Goal: Navigation & Orientation: Find specific page/section

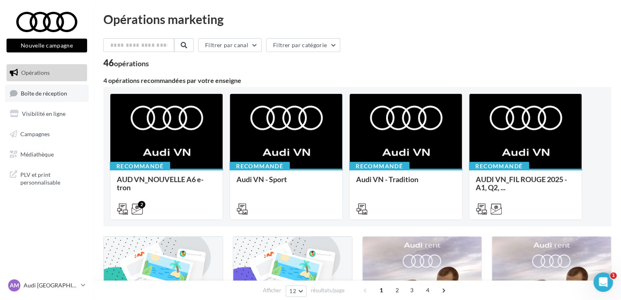
click at [67, 98] on link "Boîte de réception" at bounding box center [47, 94] width 84 height 18
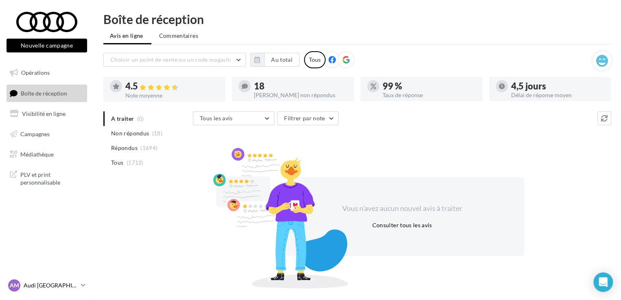
click at [37, 289] on p "Audi [GEOGRAPHIC_DATA]" at bounding box center [51, 286] width 54 height 8
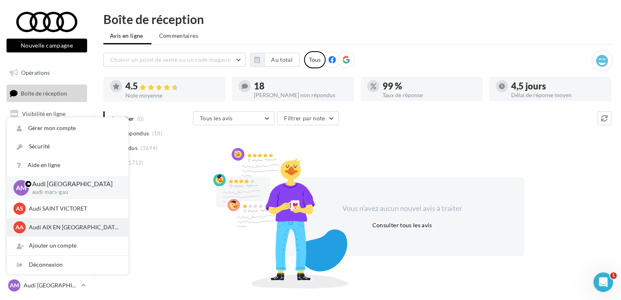
click at [45, 228] on p "Audi AIX EN [GEOGRAPHIC_DATA]" at bounding box center [74, 227] width 90 height 8
